Goal: Transaction & Acquisition: Purchase product/service

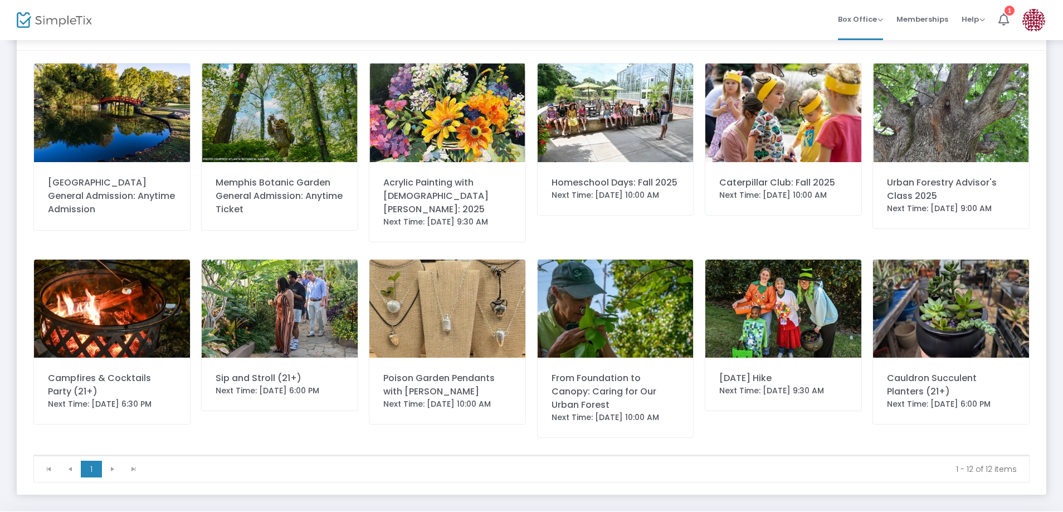
scroll to position [60, 0]
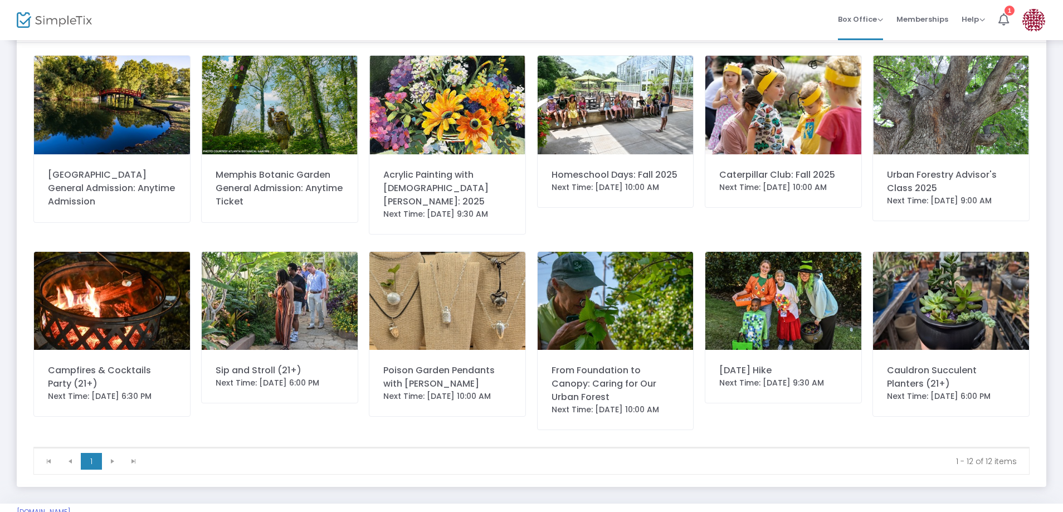
click at [619, 366] on div "From Foundation to Canopy: Caring for Our Urban Forest" at bounding box center [615, 384] width 128 height 40
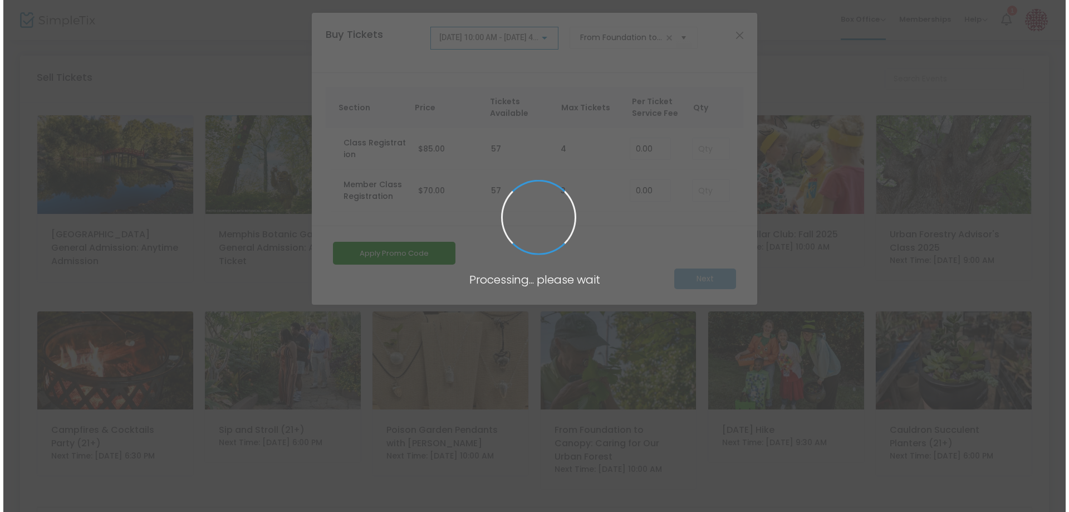
scroll to position [0, 0]
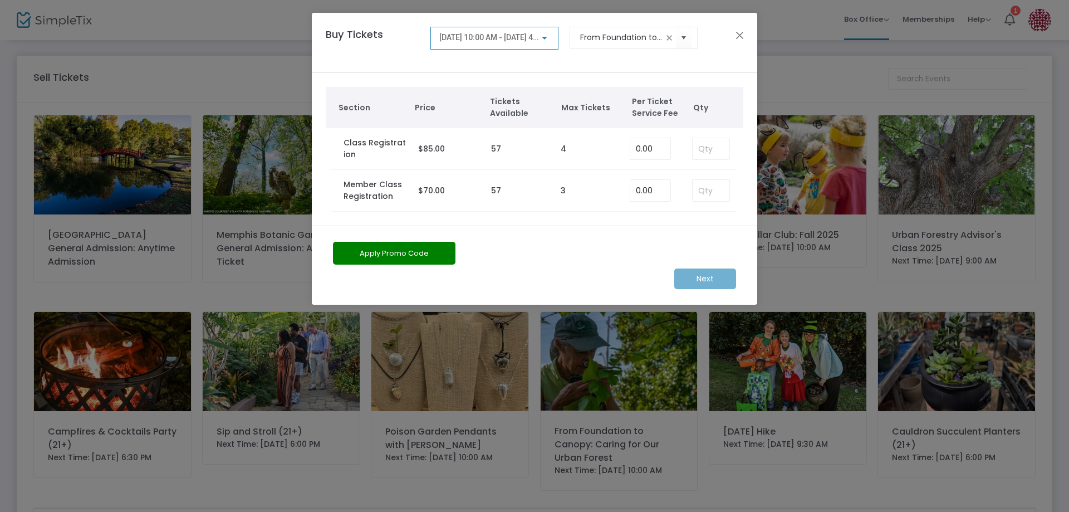
click at [544, 36] on div at bounding box center [545, 37] width 10 height 9
click at [544, 36] on div "[DATE] 10:00 AM - [DATE] 4:00 PM" at bounding box center [495, 53] width 128 height 40
click at [710, 194] on div at bounding box center [534, 256] width 1069 height 512
click at [716, 190] on input at bounding box center [711, 190] width 37 height 21
type input "1"
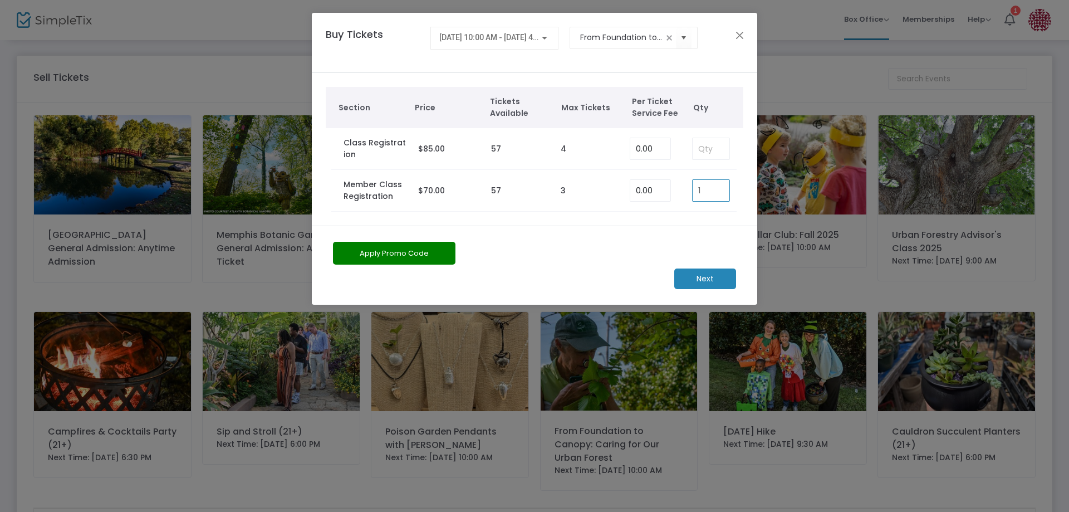
click at [697, 279] on m-button "Next" at bounding box center [705, 278] width 62 height 21
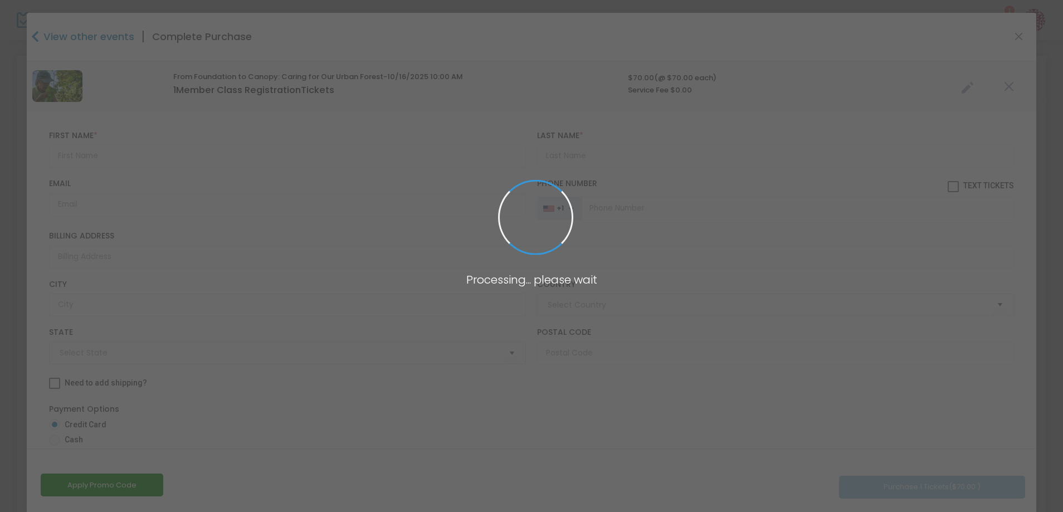
type input "[GEOGRAPHIC_DATA]"
type input "[US_STATE]"
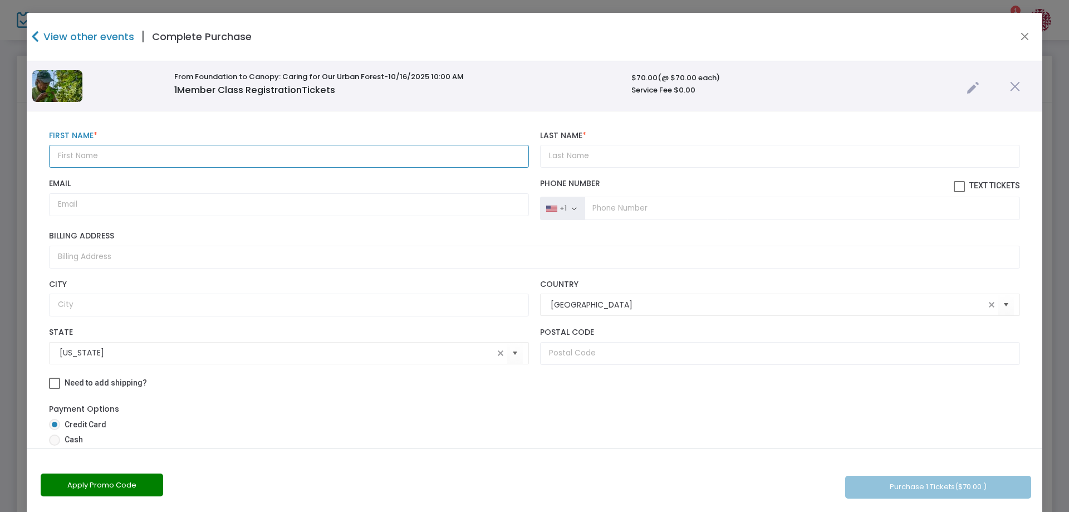
click at [92, 154] on input "text" at bounding box center [289, 156] width 480 height 23
type input "[PERSON_NAME]"
type input "a"
type input "A"
type input "[PERSON_NAME]"
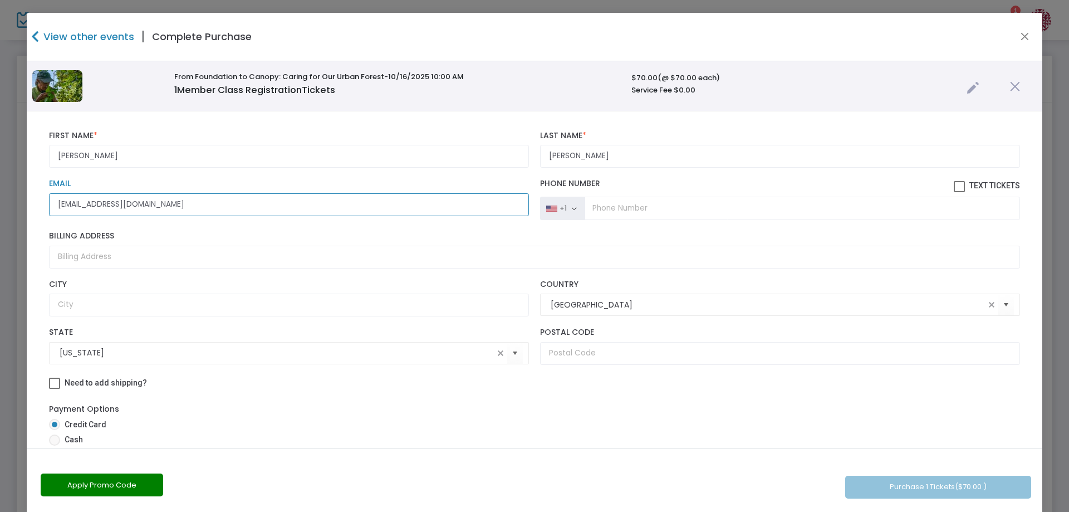
type input "[EMAIL_ADDRESS][DOMAIN_NAME]"
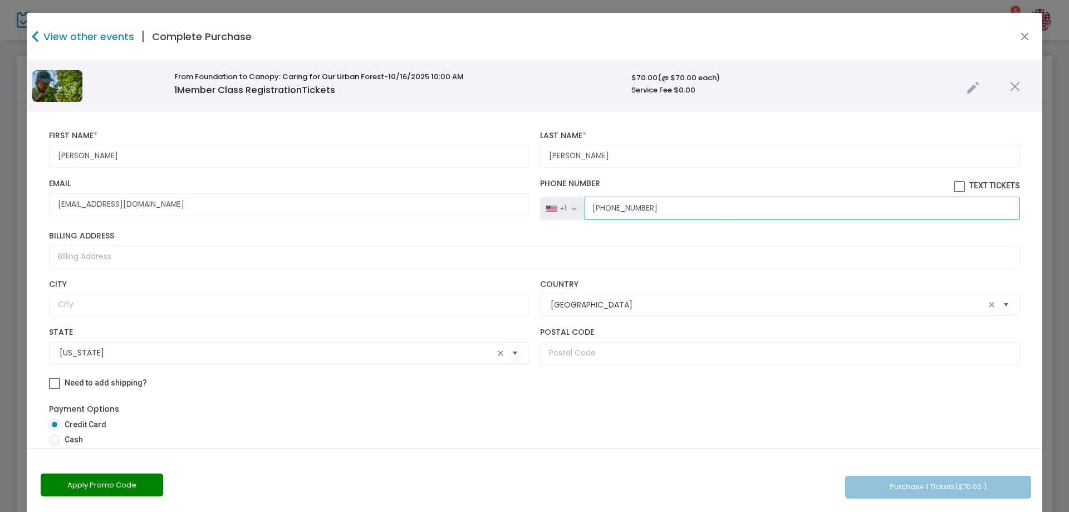
type input "[PHONE_NUMBER]"
click at [588, 355] on input "text" at bounding box center [780, 353] width 480 height 23
type input "38104"
drag, startPoint x: 1029, startPoint y: 283, endPoint x: 1041, endPoint y: 340, distance: 58.7
click at [1029, 379] on div "[PERSON_NAME] First Name * First Name is required. [PERSON_NAME] Last Name * La…" at bounding box center [535, 407] width 1016 height 593
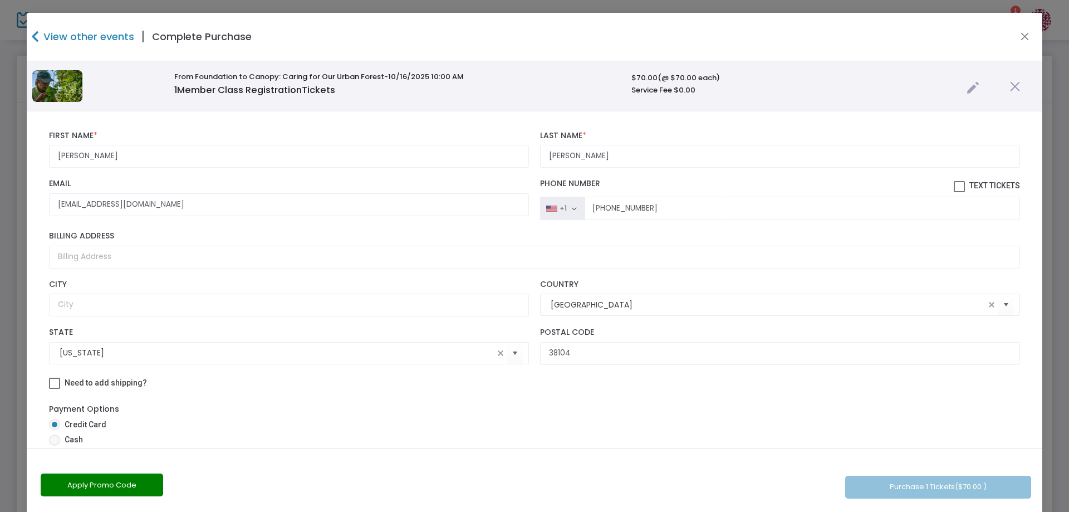
click at [885, 312] on kendo-combobox "[GEOGRAPHIC_DATA]" at bounding box center [780, 305] width 480 height 22
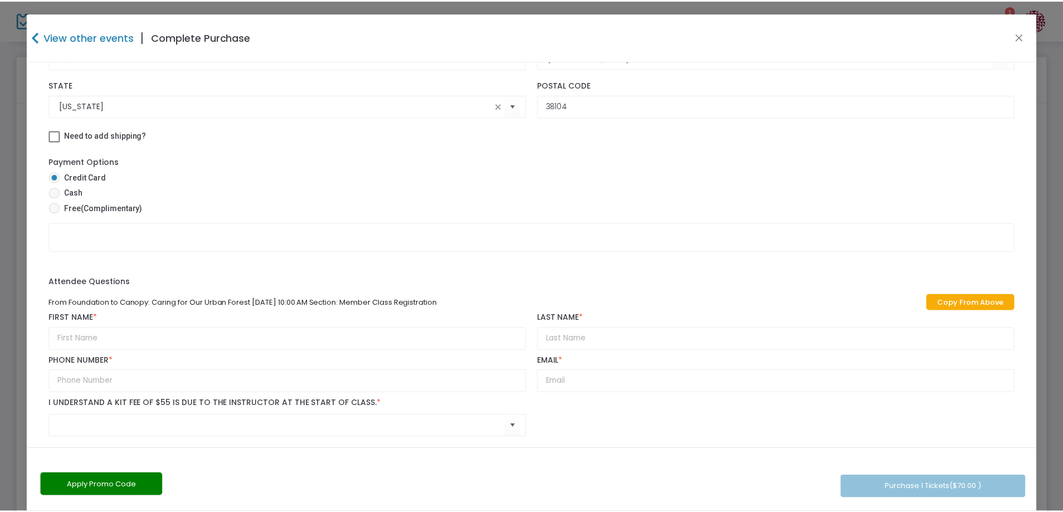
scroll to position [256, 0]
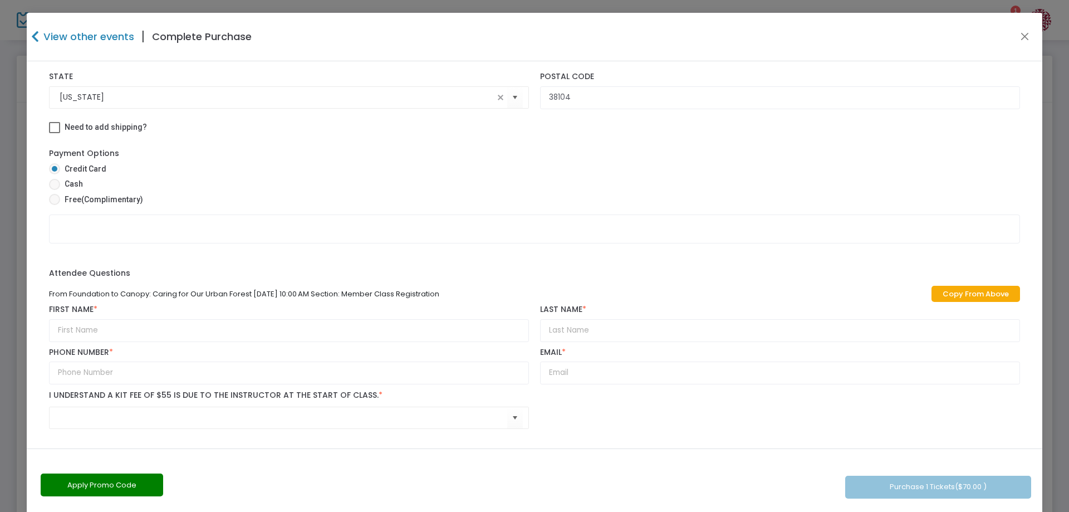
click at [962, 296] on link "Copy From Above" at bounding box center [976, 294] width 89 height 16
type input "[PERSON_NAME]"
type input "[PHONE_NUMBER]"
type input "[EMAIL_ADDRESS][DOMAIN_NAME]"
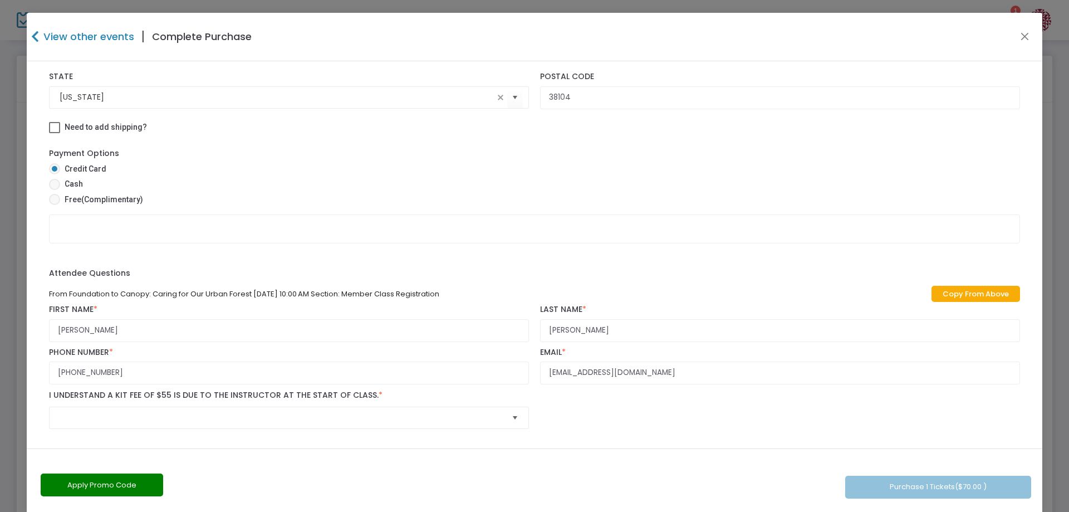
click at [509, 418] on span "Select" at bounding box center [515, 417] width 18 height 18
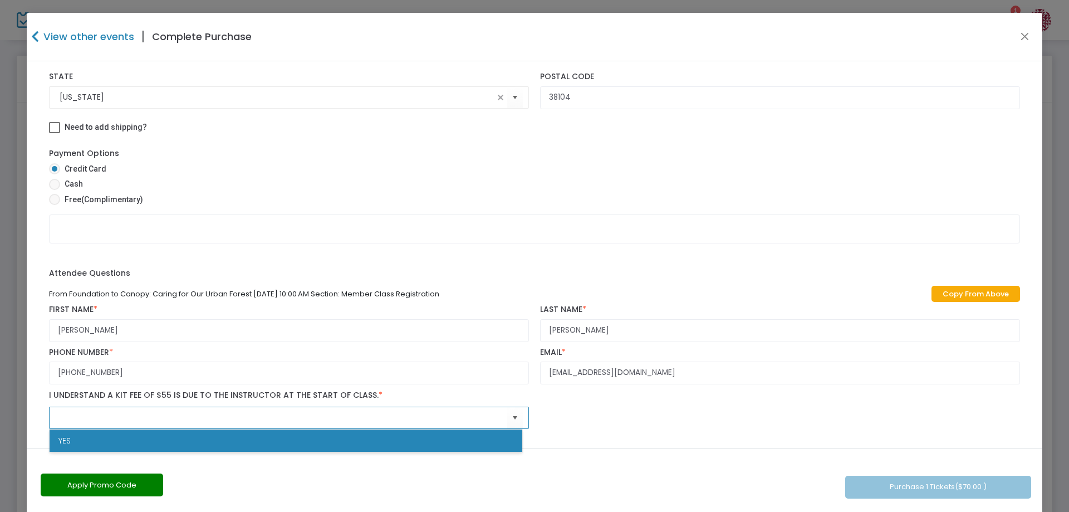
click at [63, 438] on span "YES" at bounding box center [64, 440] width 12 height 11
type input "YES"
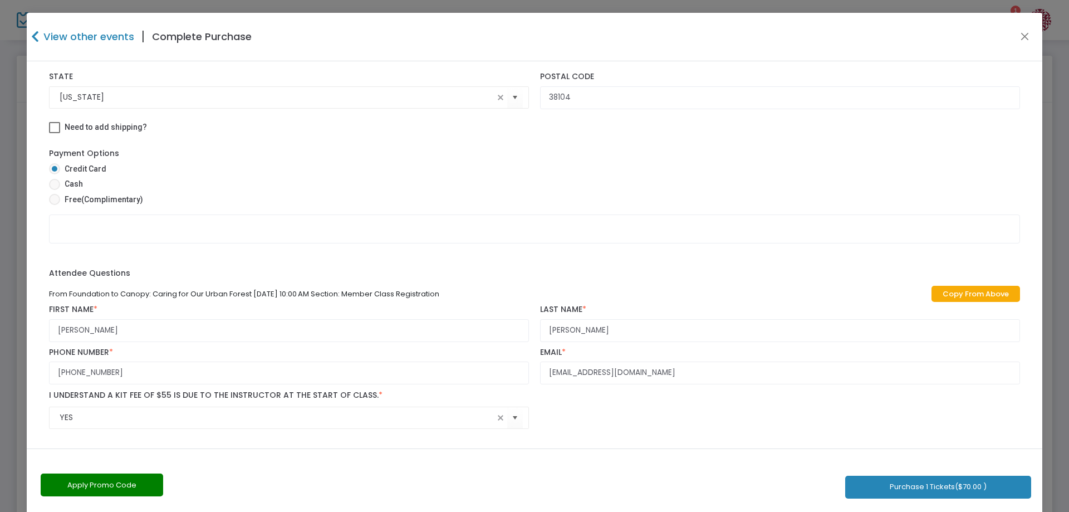
click at [901, 485] on button "Purchase 1 Tickets ($70.00 )" at bounding box center [938, 487] width 186 height 23
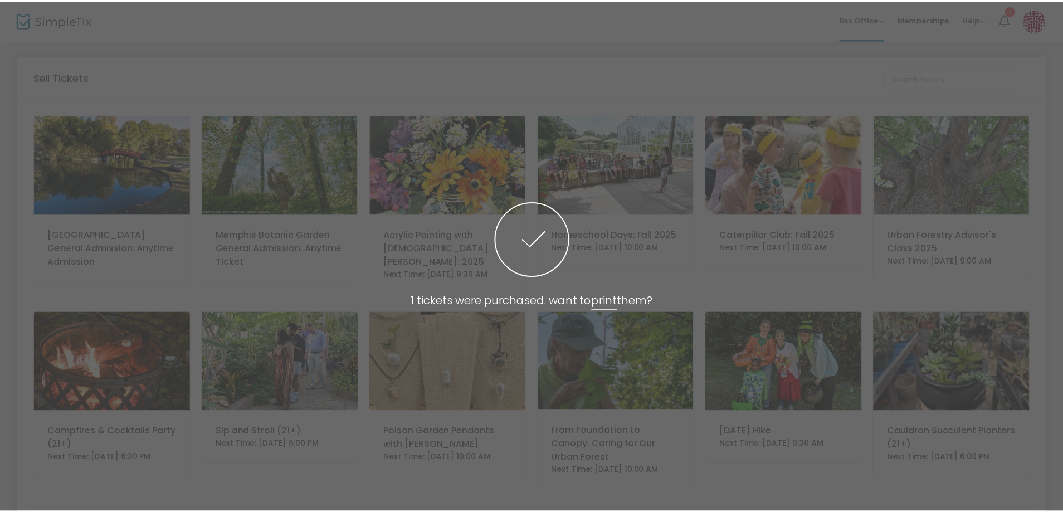
scroll to position [260, 0]
